Goal: Task Accomplishment & Management: Use online tool/utility

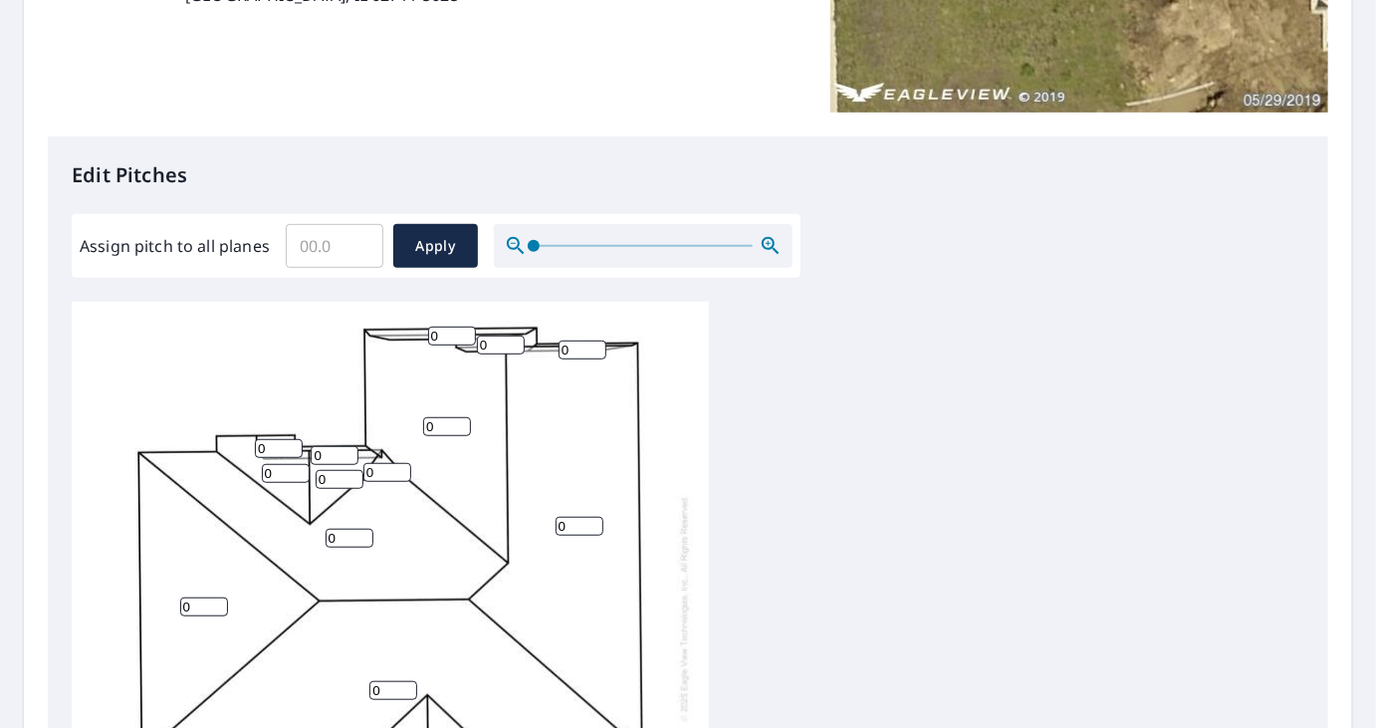
scroll to position [20, 0]
click at [345, 248] on input "Assign pitch to all planes" at bounding box center [335, 246] width 98 height 56
type input "8"
click at [430, 246] on span "Apply" at bounding box center [435, 246] width 53 height 25
type input "8"
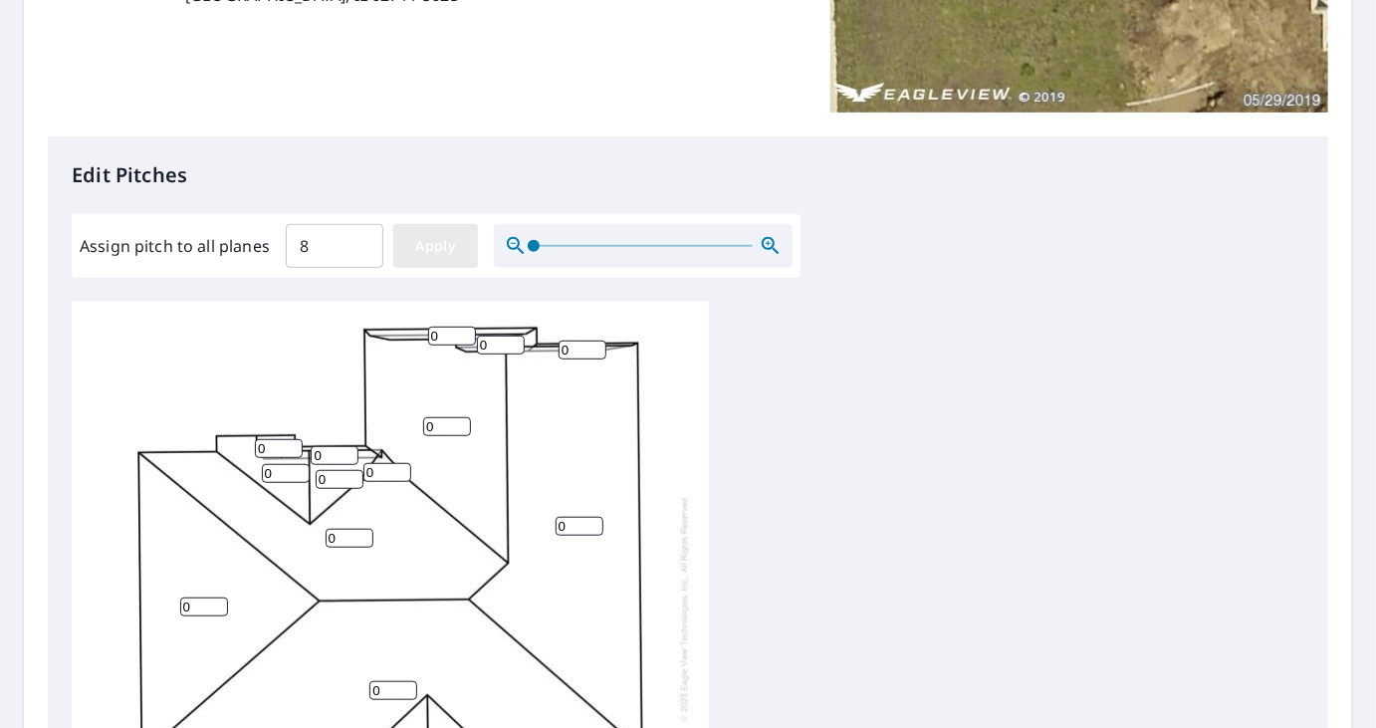
type input "8"
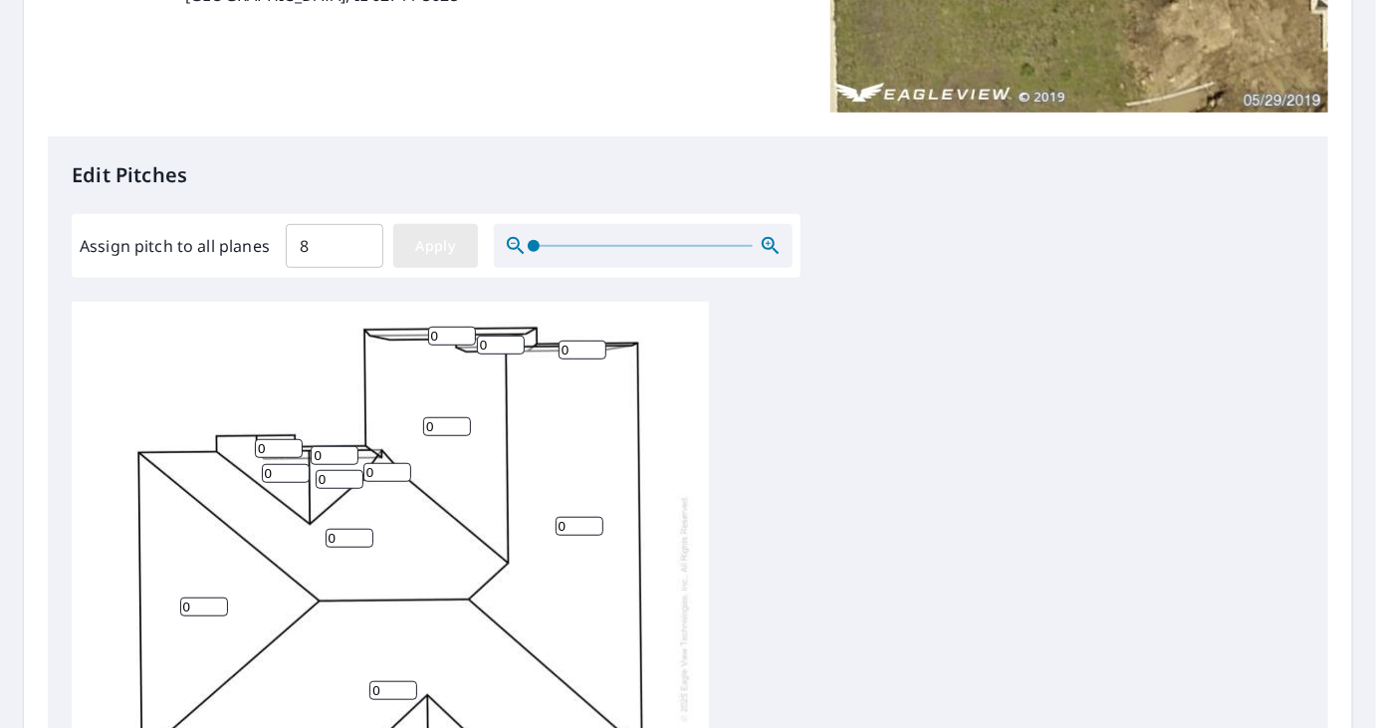
type input "8"
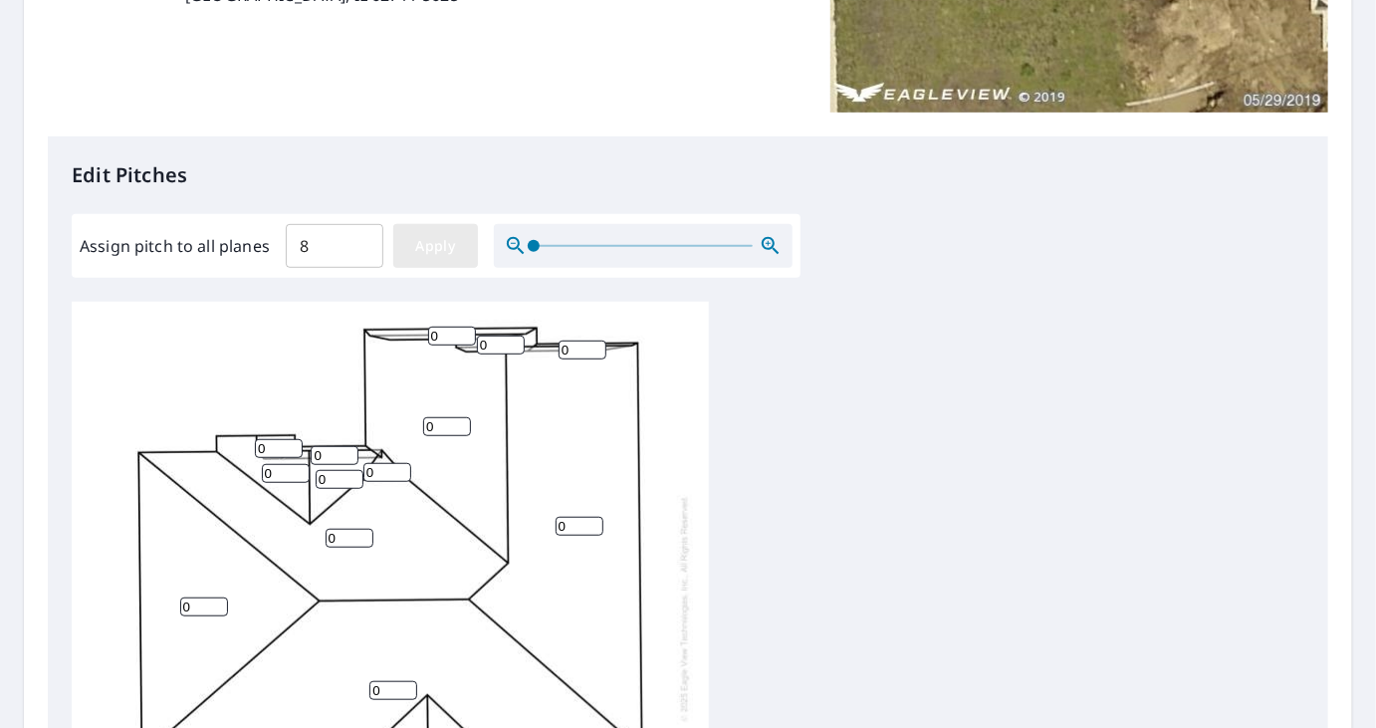
type input "8"
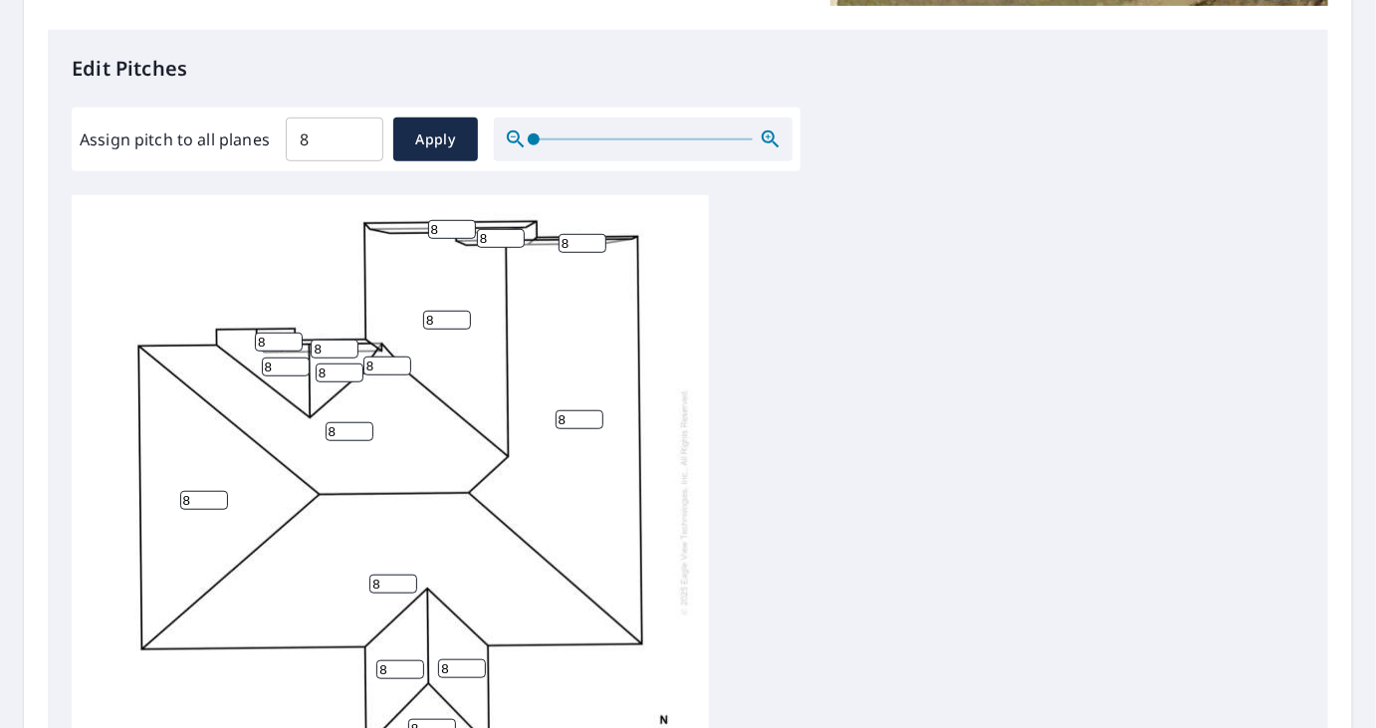
scroll to position [848, 0]
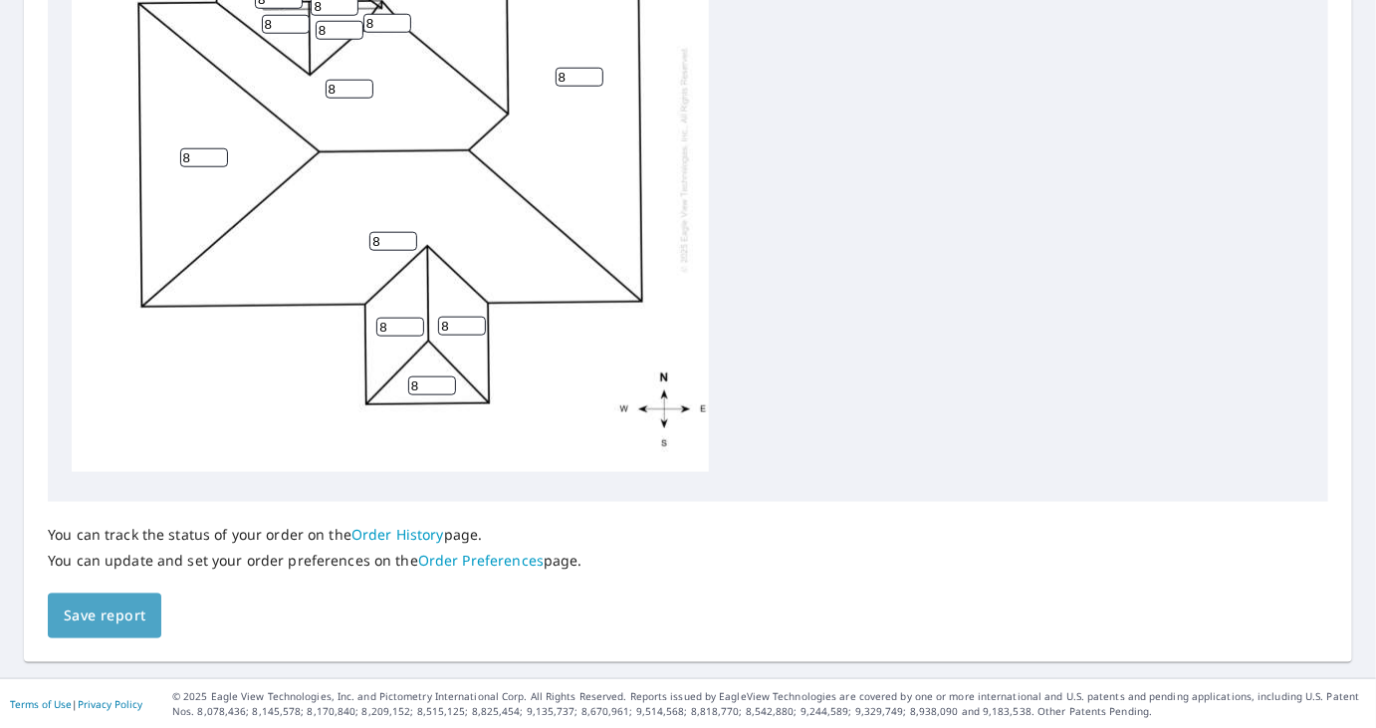
click at [135, 608] on span "Save report" at bounding box center [105, 616] width 82 height 25
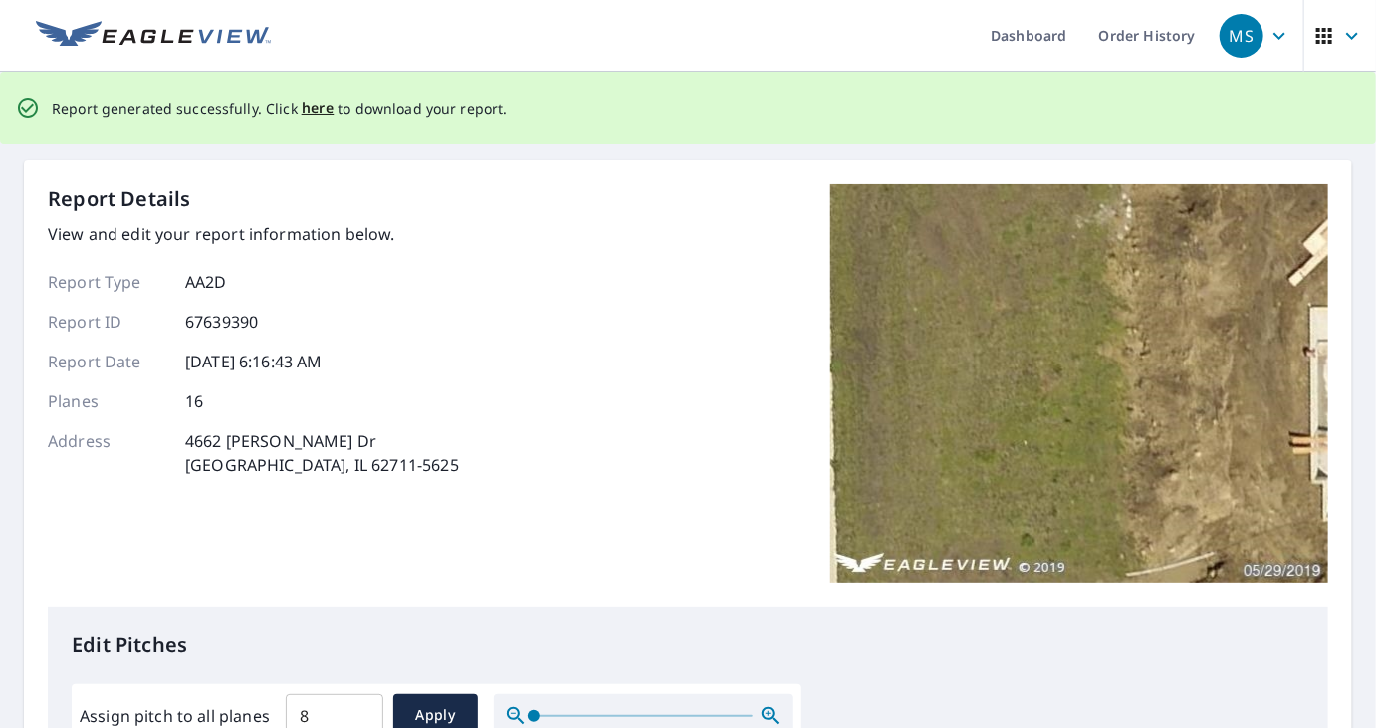
scroll to position [0, 0]
click at [313, 108] on span "here" at bounding box center [318, 109] width 33 height 25
